Goal: Information Seeking & Learning: Learn about a topic

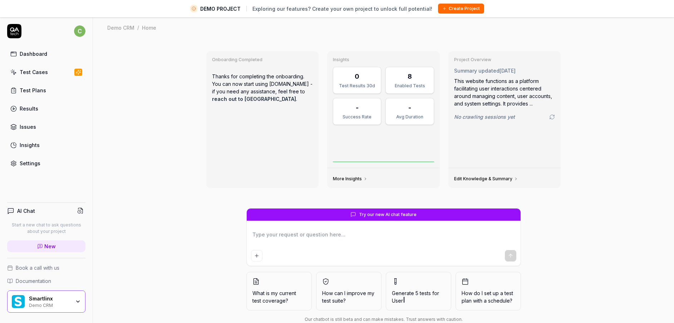
click at [42, 306] on div "Smartlinx Demo CRM" at bounding box center [46, 301] width 78 height 22
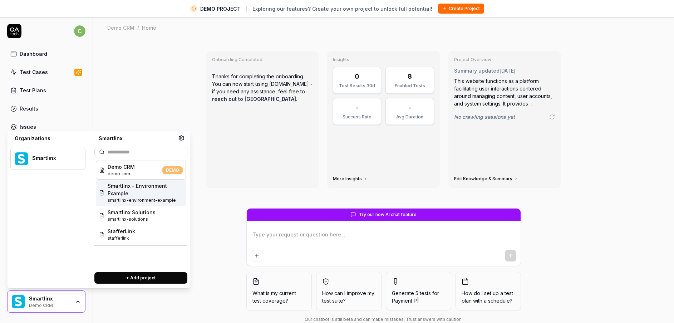
click at [123, 189] on span "Smartlinx - Environment Example" at bounding box center [145, 189] width 75 height 15
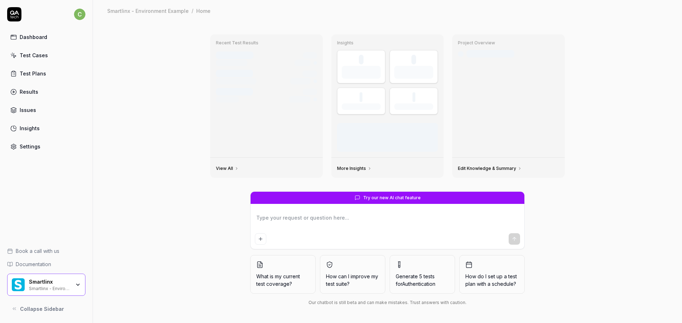
click at [45, 302] on button "Collapse Sidebar" at bounding box center [46, 308] width 78 height 14
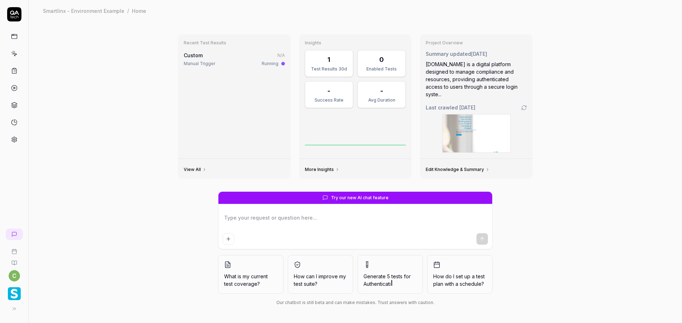
click at [20, 293] on img "button" at bounding box center [14, 293] width 13 height 13
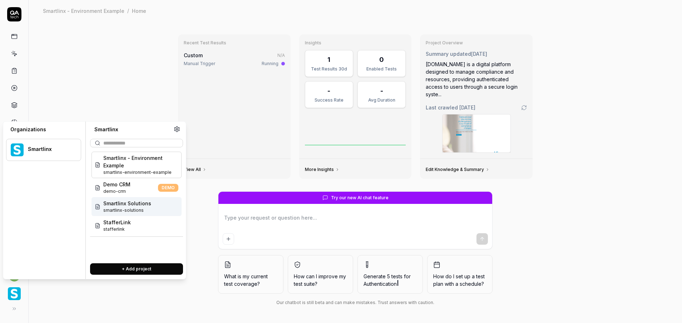
click at [149, 202] on span "Smartlinx Solutions" at bounding box center [127, 203] width 48 height 8
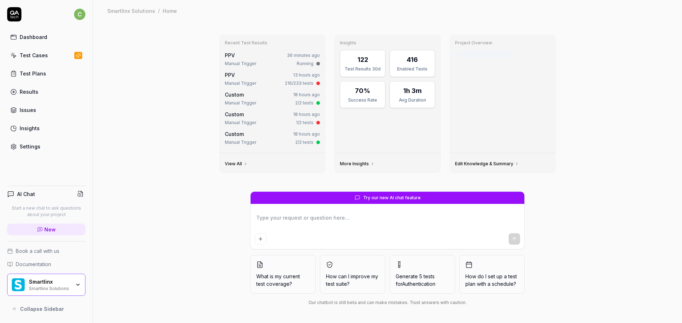
type textarea "*"
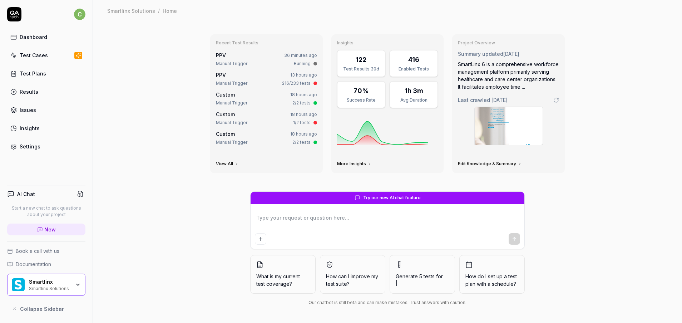
click at [35, 54] on div "Test Cases" at bounding box center [34, 55] width 28 height 8
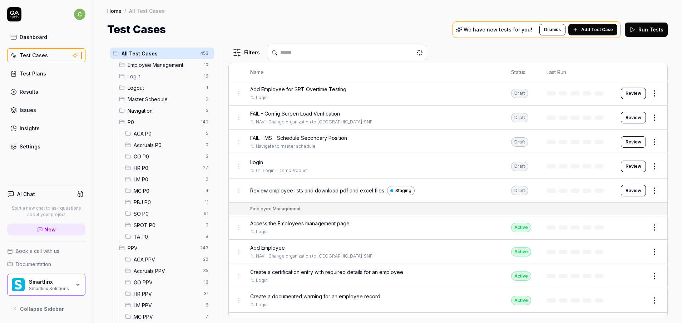
click at [155, 283] on span "GO PPV" at bounding box center [167, 282] width 66 height 8
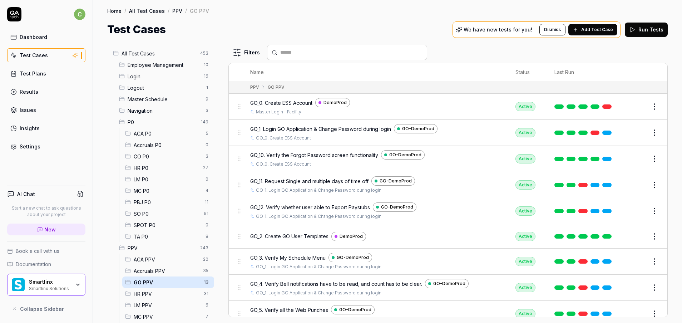
click at [602, 106] on link at bounding box center [606, 106] width 9 height 4
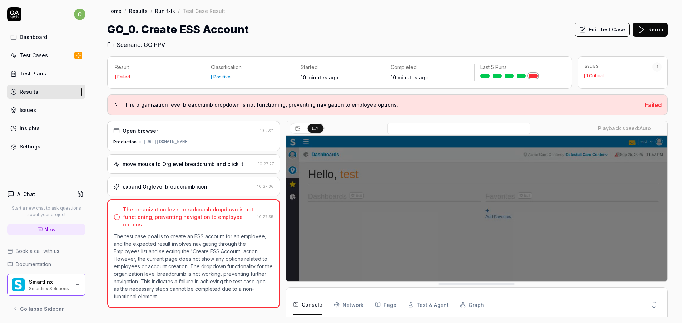
click at [32, 54] on div "Test Cases" at bounding box center [34, 55] width 28 height 8
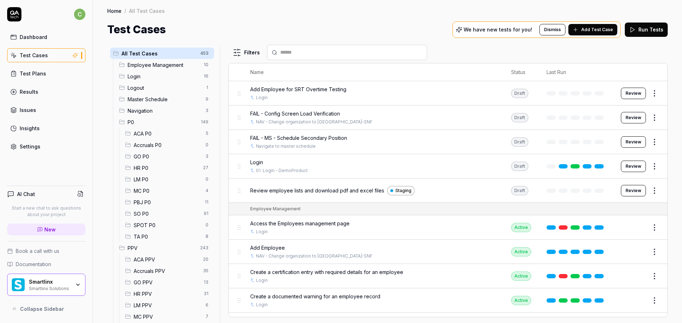
click at [147, 304] on span "LM PPV" at bounding box center [168, 305] width 68 height 8
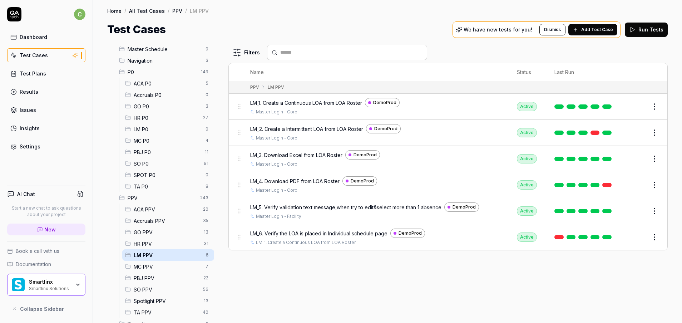
scroll to position [52, 0]
click at [153, 264] on span "MC PPV" at bounding box center [168, 265] width 68 height 8
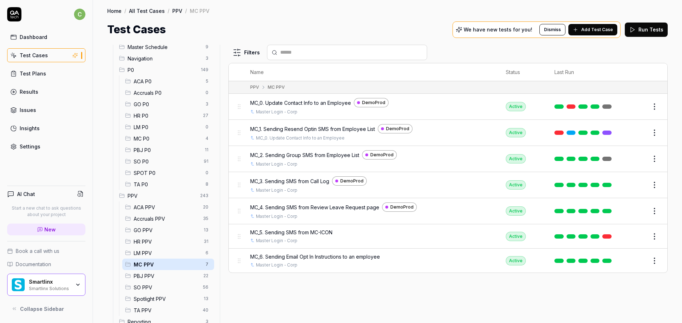
click at [139, 249] on span "LM PPV" at bounding box center [168, 253] width 68 height 8
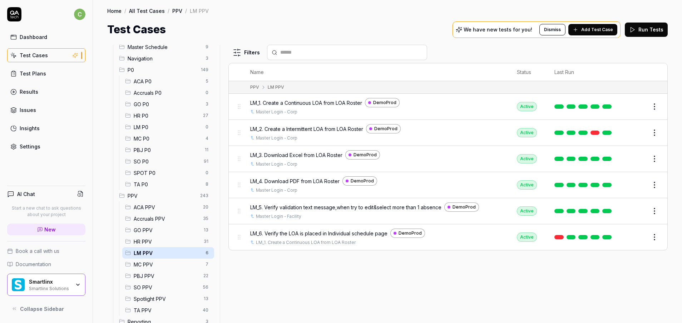
click at [153, 242] on span "HR PPV" at bounding box center [167, 242] width 66 height 8
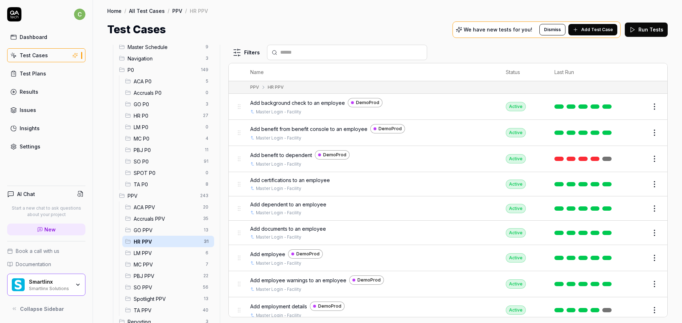
click at [152, 231] on span "GO PPV" at bounding box center [167, 230] width 66 height 8
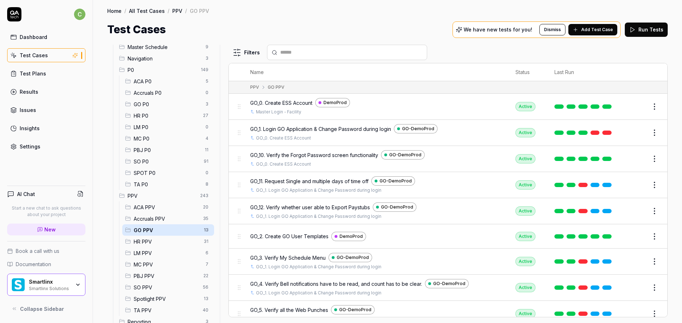
click at [150, 256] on span "LM PPV" at bounding box center [168, 253] width 68 height 8
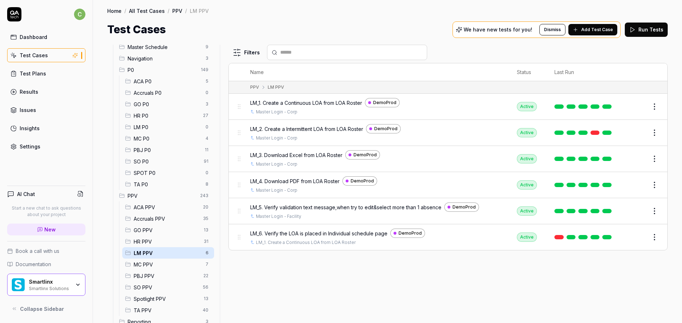
click at [150, 260] on div "MC PPV 7" at bounding box center [168, 263] width 92 height 11
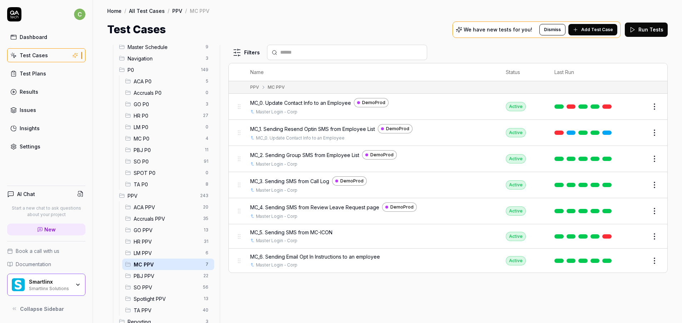
click at [139, 252] on span "LM PPV" at bounding box center [168, 253] width 68 height 8
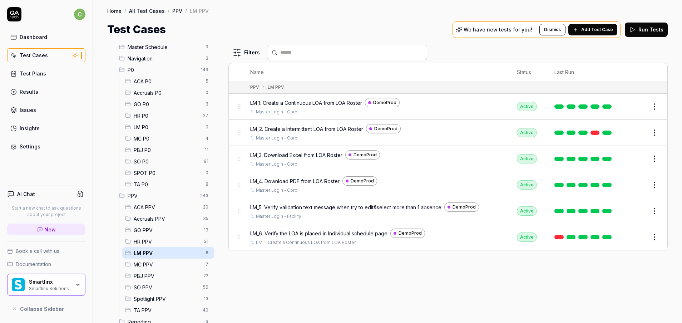
click at [142, 262] on span "MC PPV" at bounding box center [168, 265] width 68 height 8
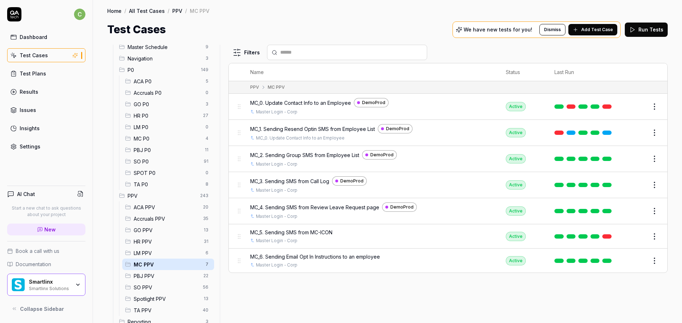
click at [153, 232] on span "GO PPV" at bounding box center [167, 230] width 66 height 8
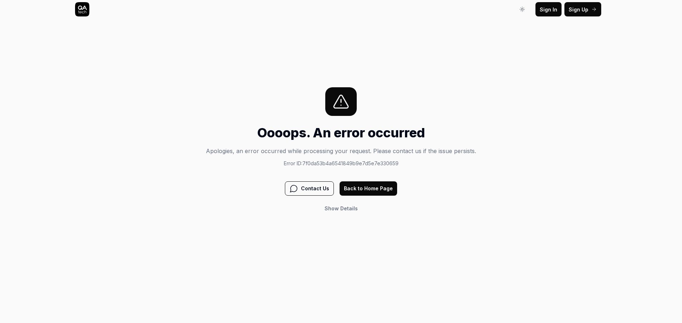
click at [345, 186] on button "Back to Home Page" at bounding box center [369, 188] width 58 height 14
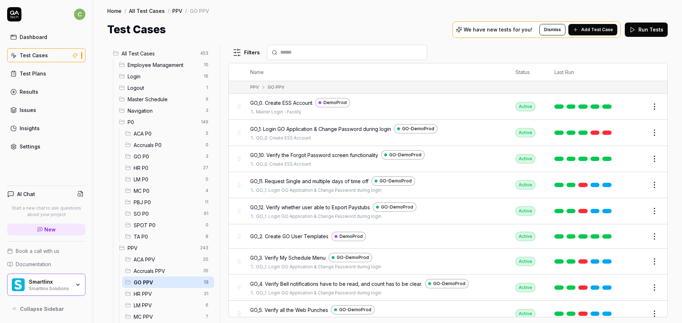
click at [160, 303] on span "LM PPV" at bounding box center [168, 305] width 68 height 8
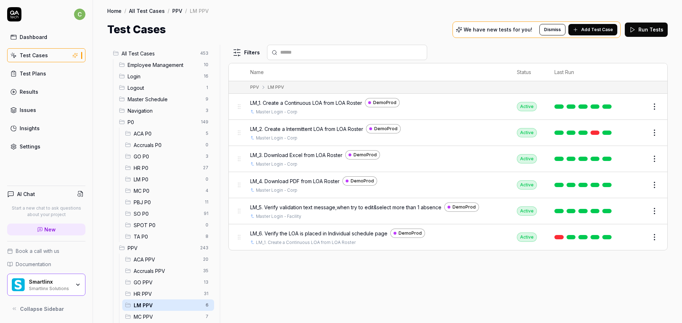
click at [159, 313] on span "MC PPV" at bounding box center [168, 317] width 68 height 8
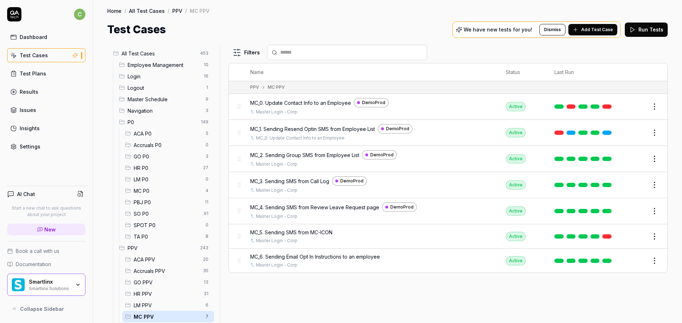
click at [156, 284] on span "GO PPV" at bounding box center [167, 282] width 66 height 8
